Goal: Information Seeking & Learning: Learn about a topic

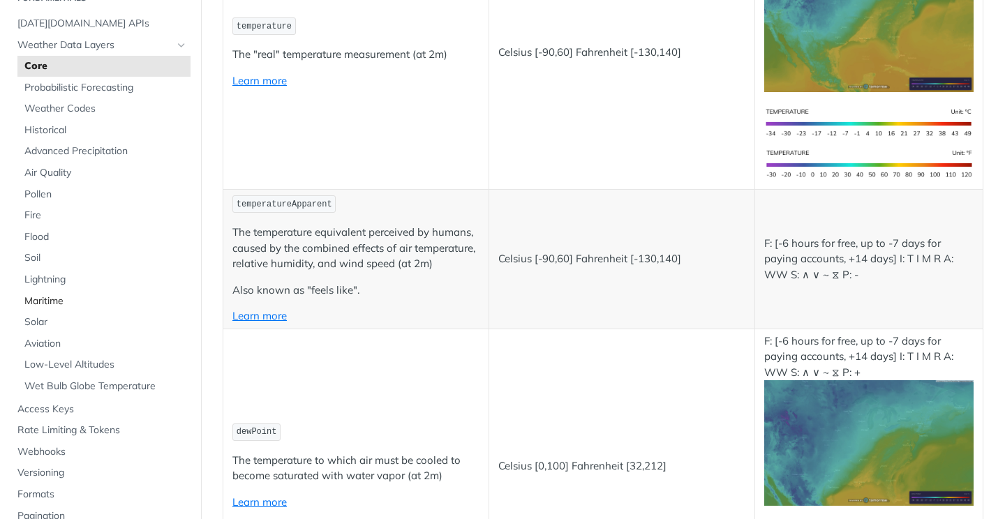
scroll to position [64, 0]
click at [64, 107] on span "Weather Codes" at bounding box center [105, 110] width 163 height 14
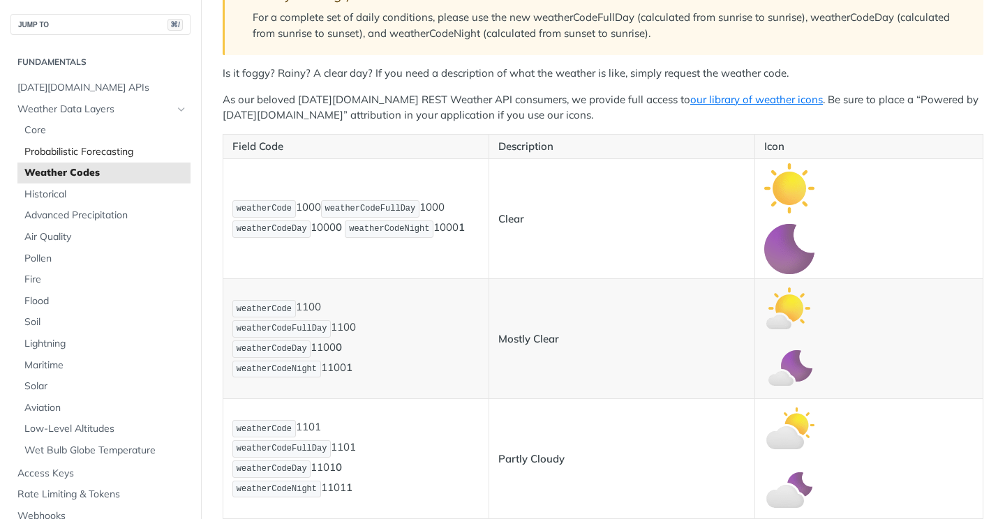
click at [68, 145] on span "Probabilistic Forecasting" at bounding box center [105, 152] width 163 height 14
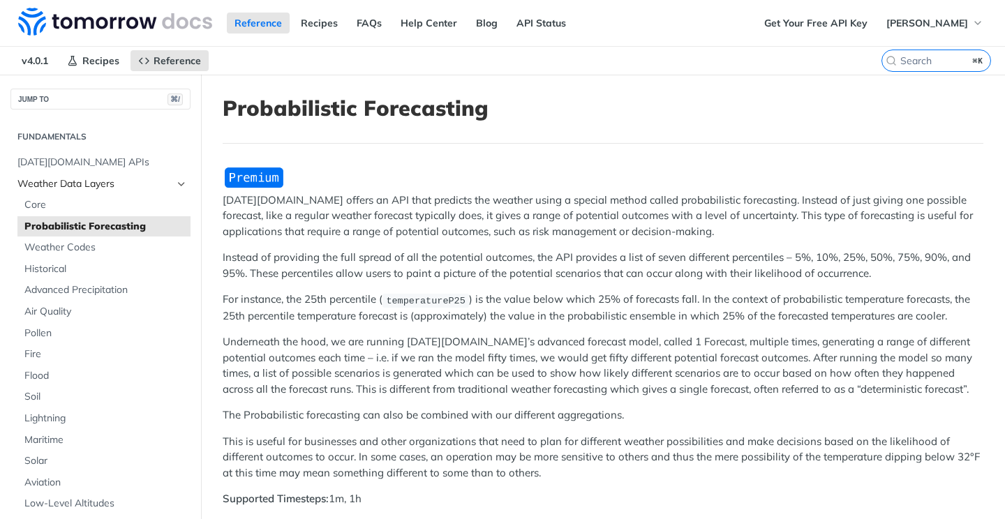
click at [83, 180] on span "Weather Data Layers" at bounding box center [94, 184] width 155 height 14
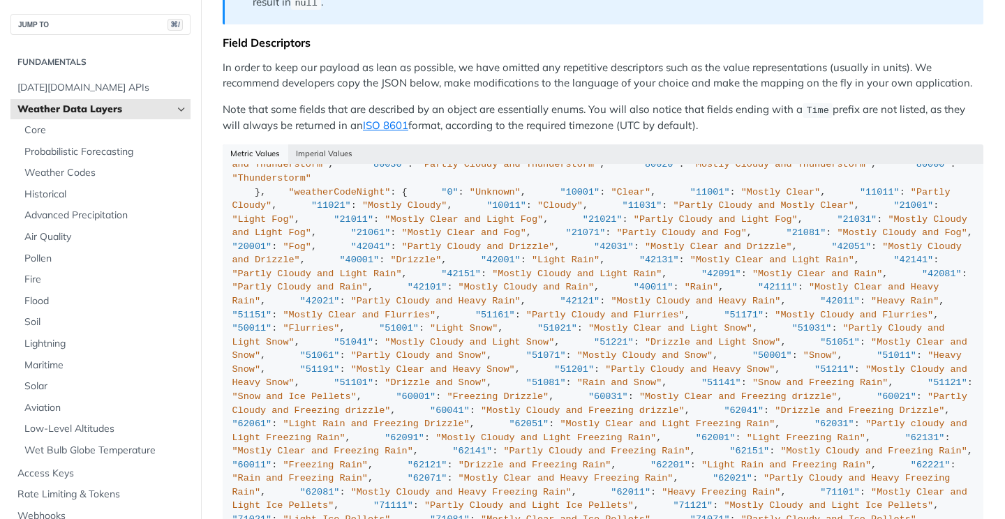
scroll to position [2640, 0]
click at [337, 144] on button "Imperial Values" at bounding box center [324, 154] width 73 height 20
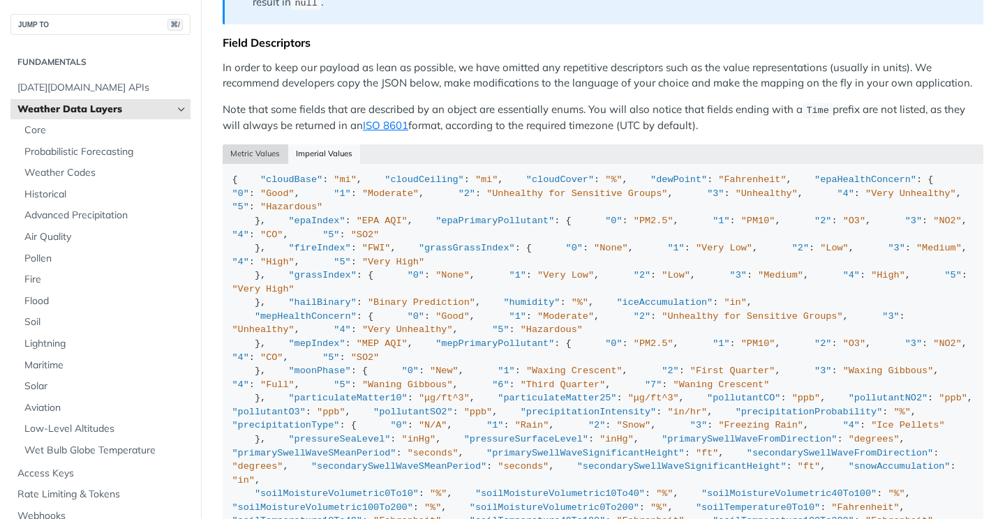
click at [285, 144] on button "Metric Values" at bounding box center [256, 154] width 66 height 20
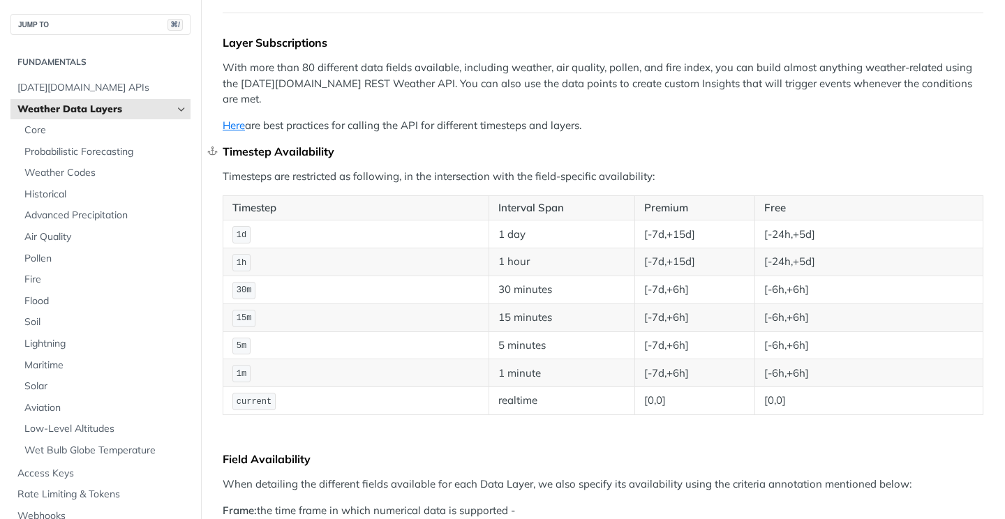
scroll to position [129, 0]
click at [273, 197] on th "Timestep" at bounding box center [356, 209] width 266 height 25
copy th "Timestep"
